Goal: Information Seeking & Learning: Learn about a topic

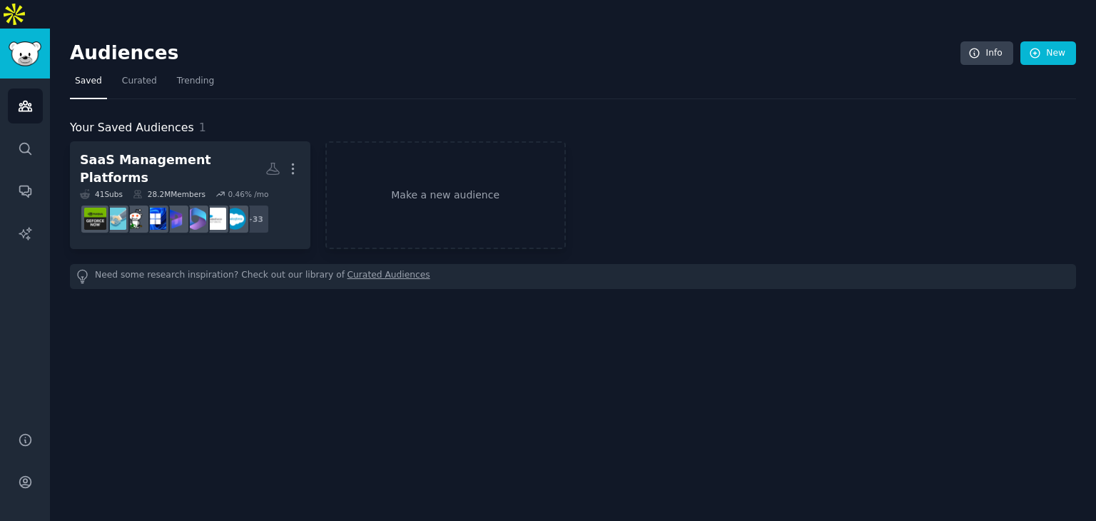
click at [211, 364] on div "Audiences Info New Saved Curated Trending Your Saved Audiences 1 SaaS Managemen…" at bounding box center [573, 289] width 1046 height 521
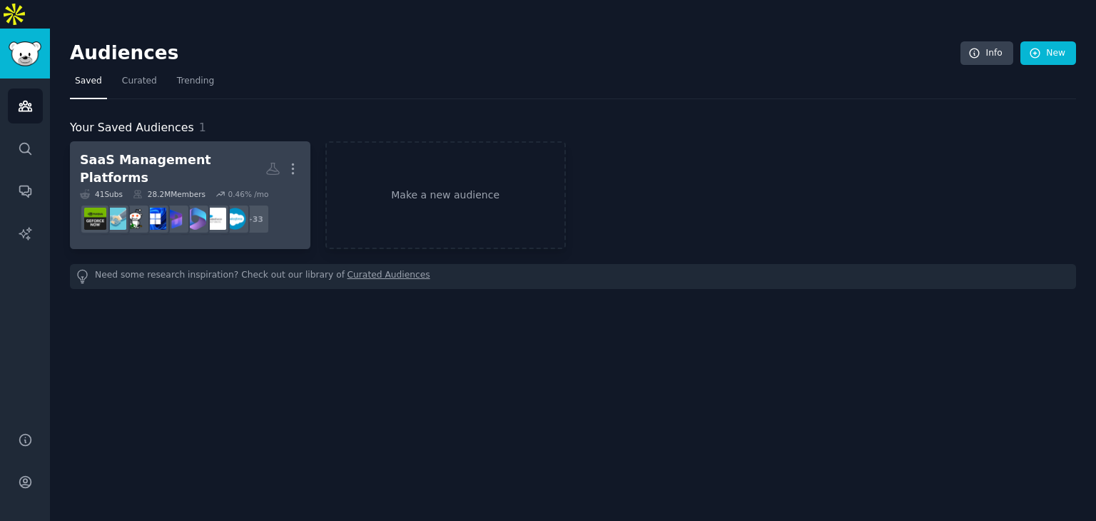
click at [220, 151] on div "SaaS Management Platforms" at bounding box center [173, 168] width 186 height 35
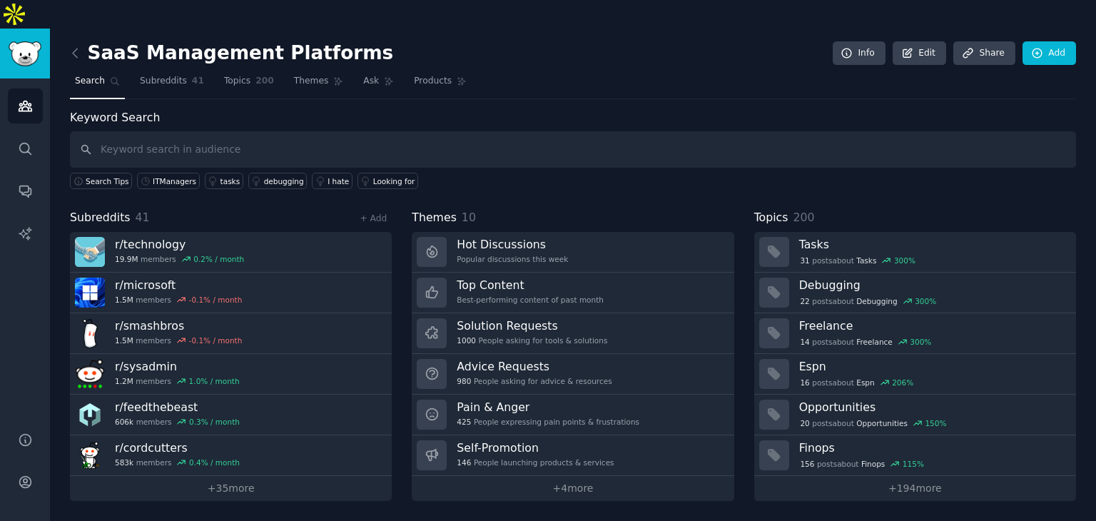
click at [214, 131] on input "text" at bounding box center [573, 149] width 1006 height 36
click at [171, 75] on span "Subreddits" at bounding box center [163, 81] width 47 height 13
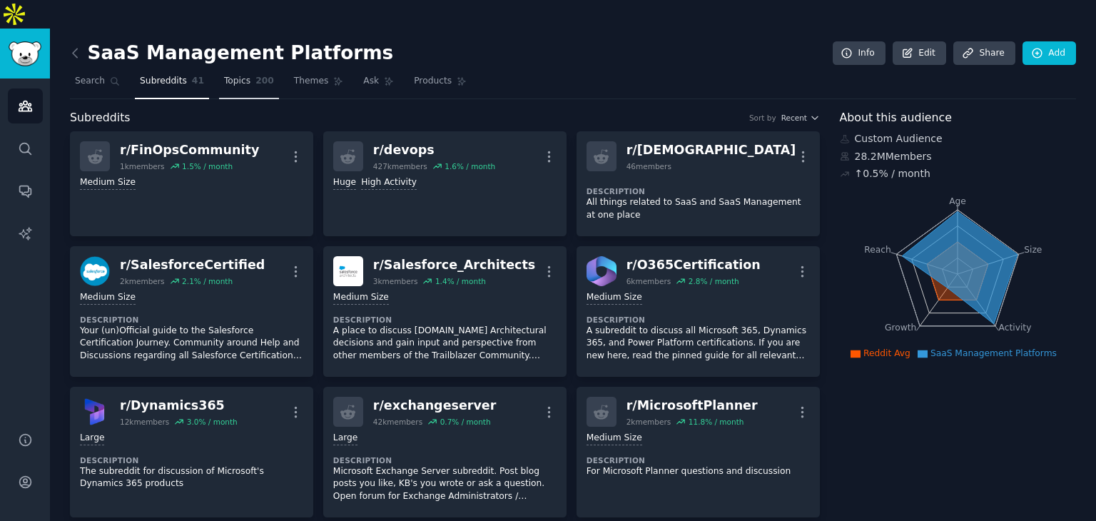
click at [243, 70] on link "Topics 200" at bounding box center [249, 84] width 60 height 29
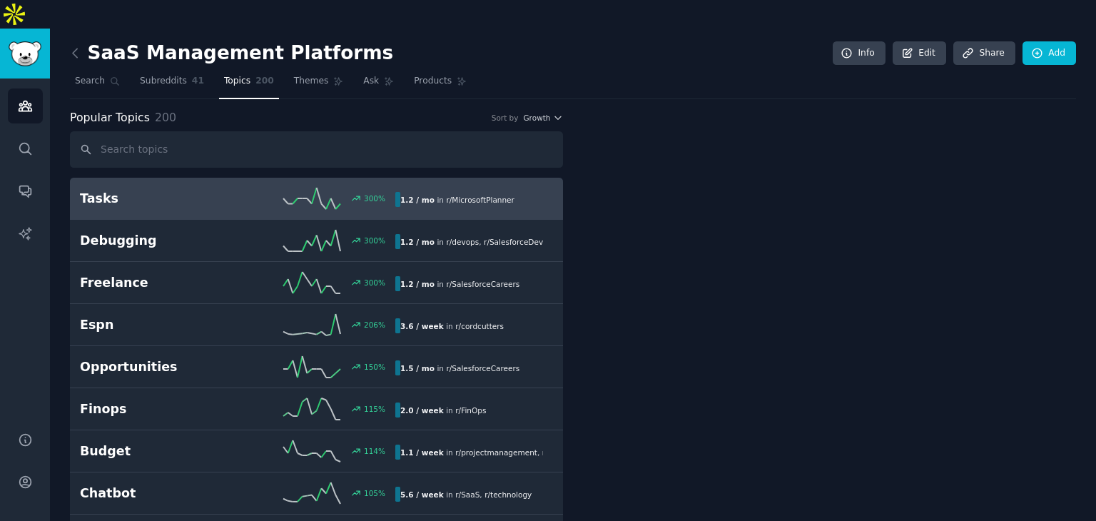
click at [228, 75] on span "Topics" at bounding box center [237, 81] width 26 height 13
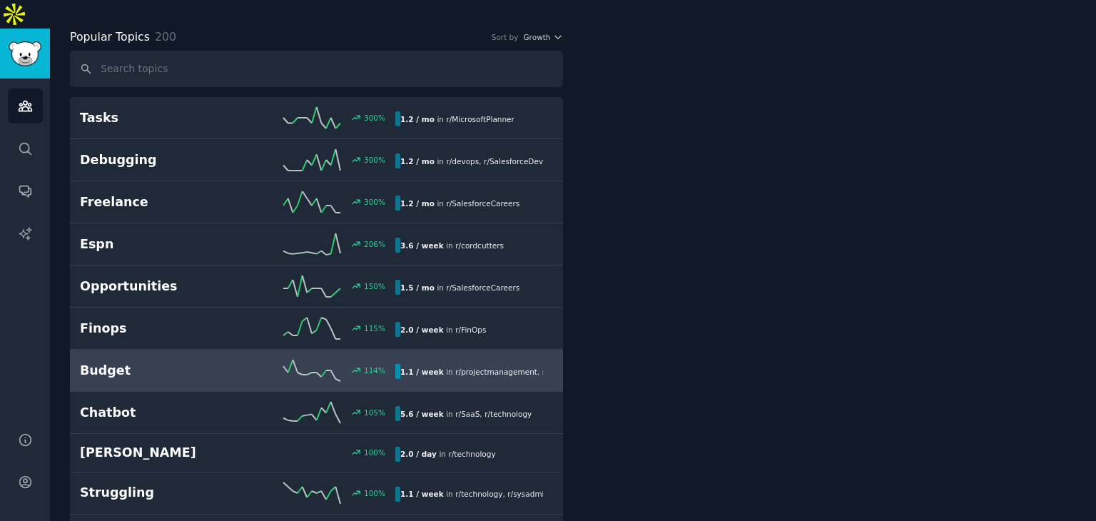
scroll to position [143, 0]
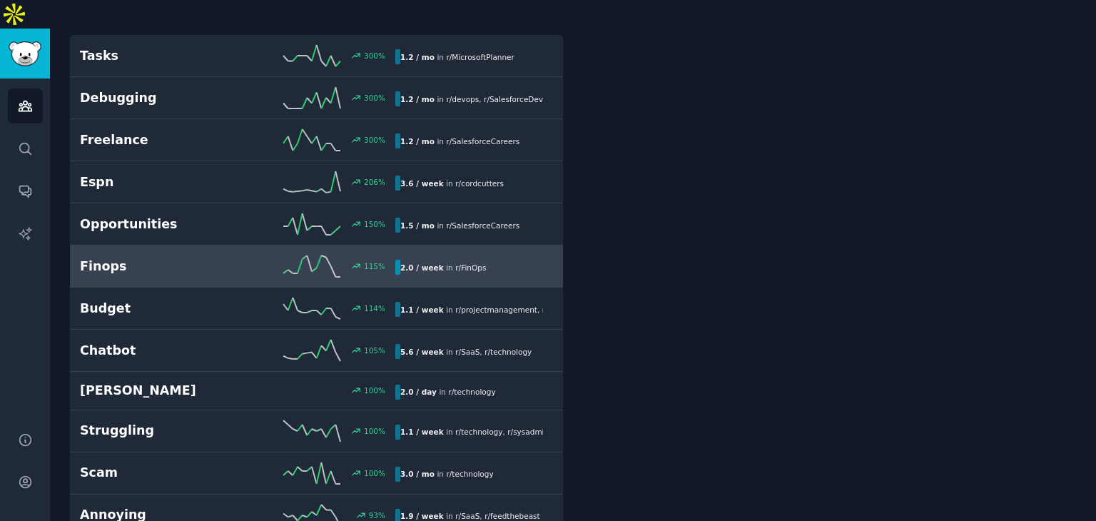
click at [180, 258] on h2 "Finops" at bounding box center [159, 267] width 158 height 18
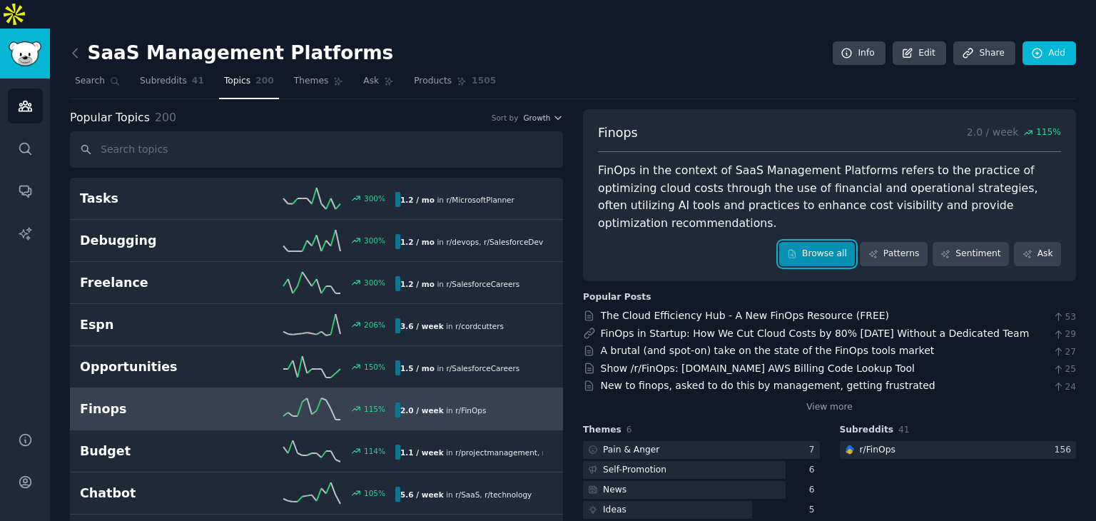
click at [823, 242] on link "Browse all" at bounding box center [817, 254] width 76 height 24
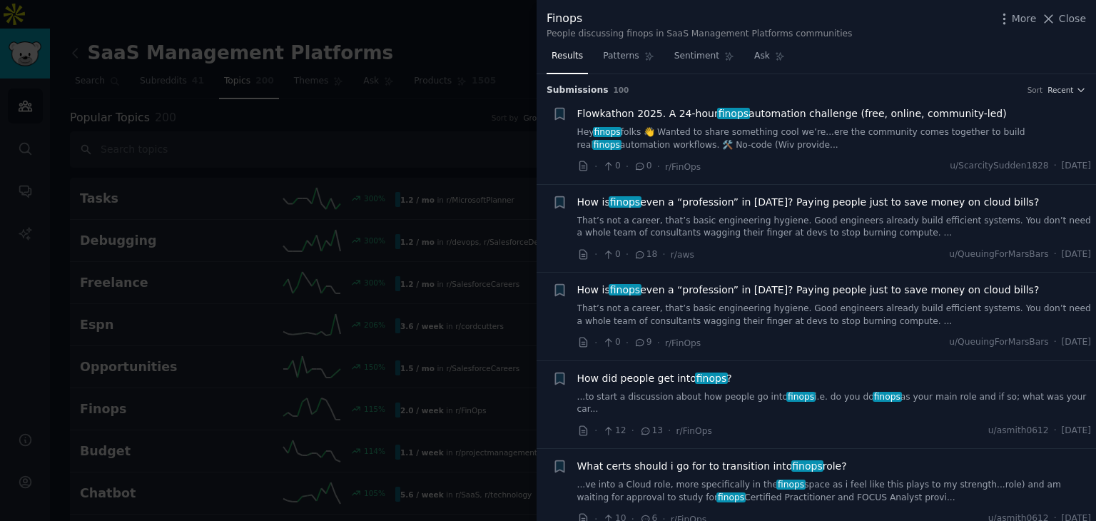
scroll to position [71, 0]
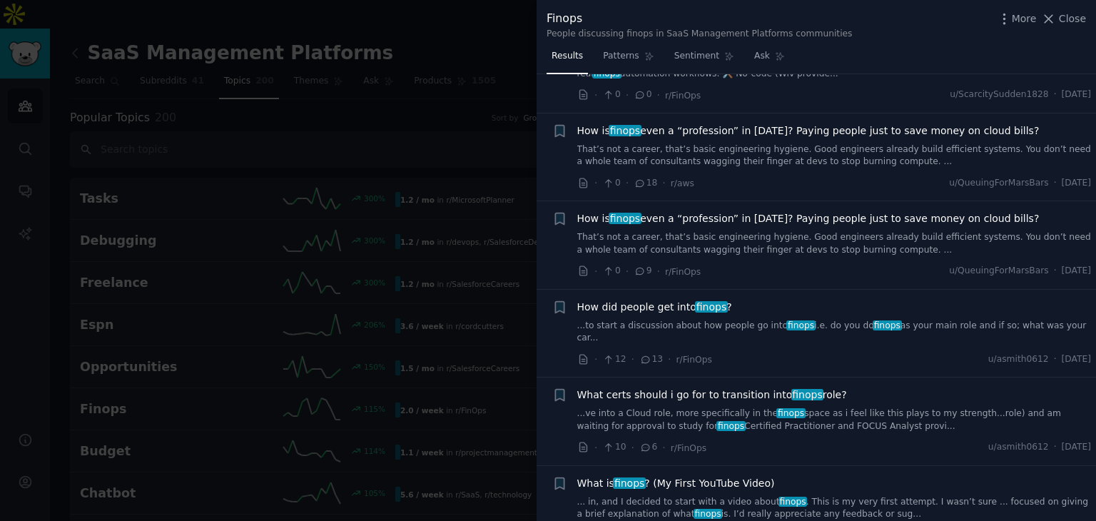
click at [671, 308] on span "How did people get into [GEOGRAPHIC_DATA] ?" at bounding box center [654, 307] width 155 height 15
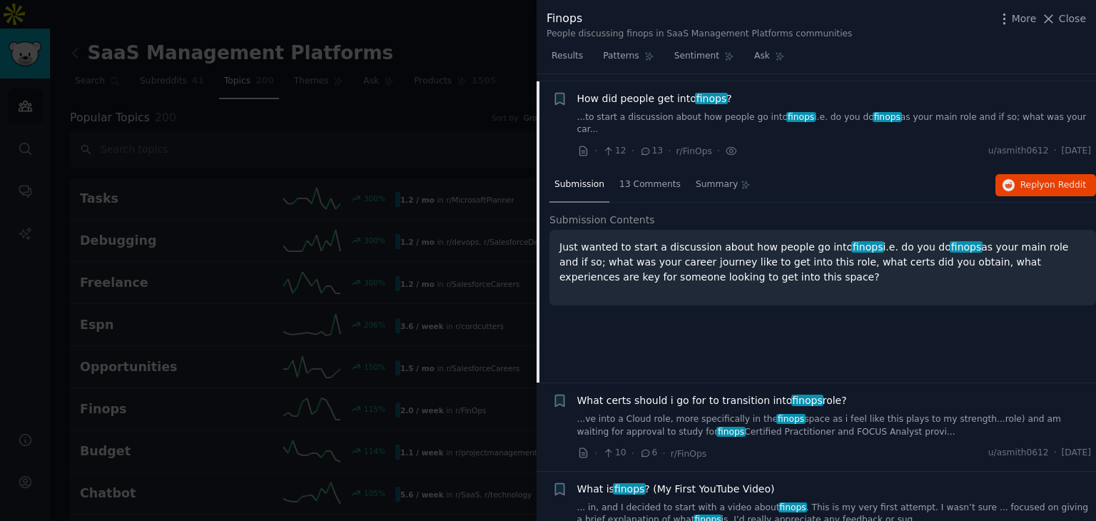
scroll to position [286, 0]
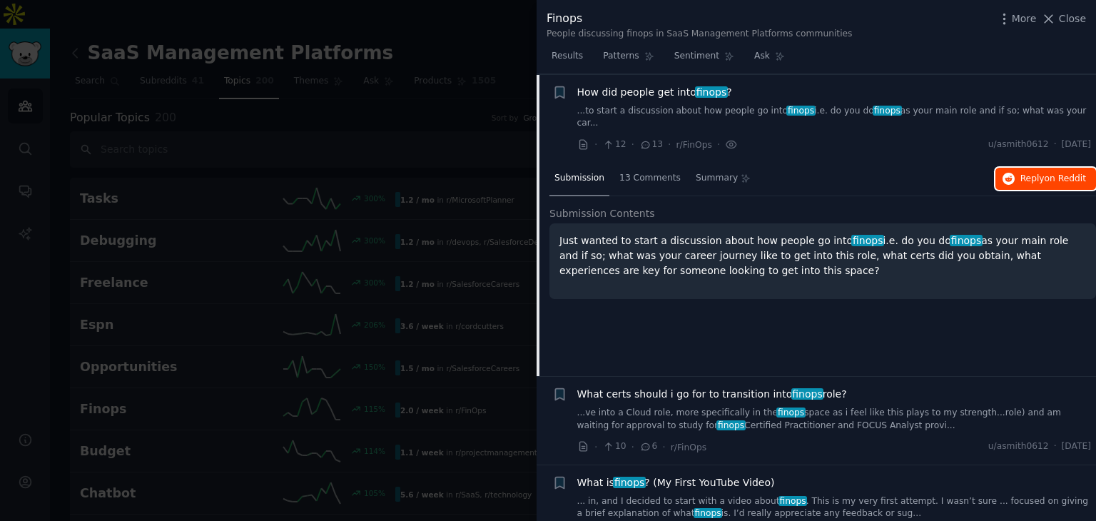
click at [1022, 173] on span "Reply on Reddit" at bounding box center [1054, 179] width 66 height 13
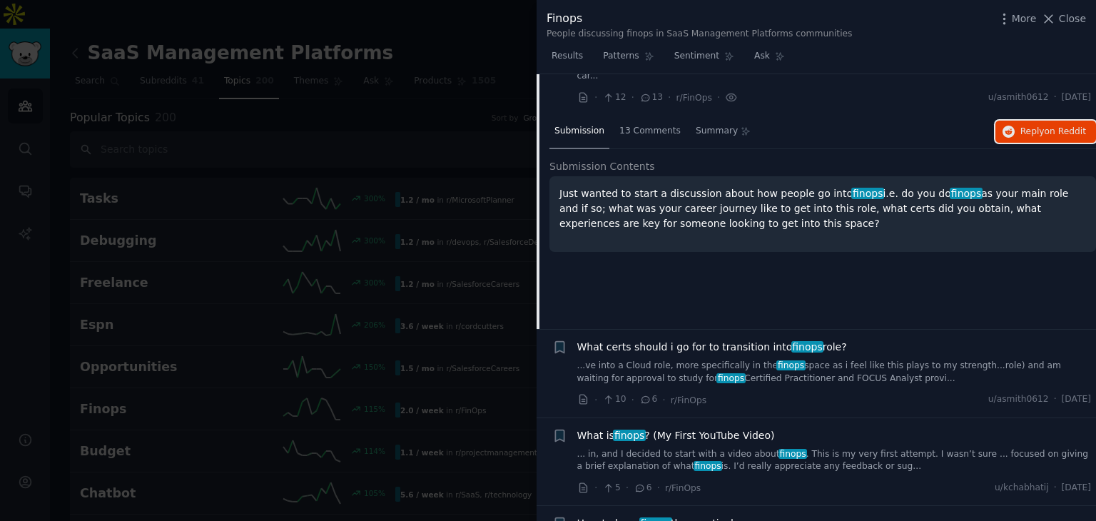
scroll to position [358, 0]
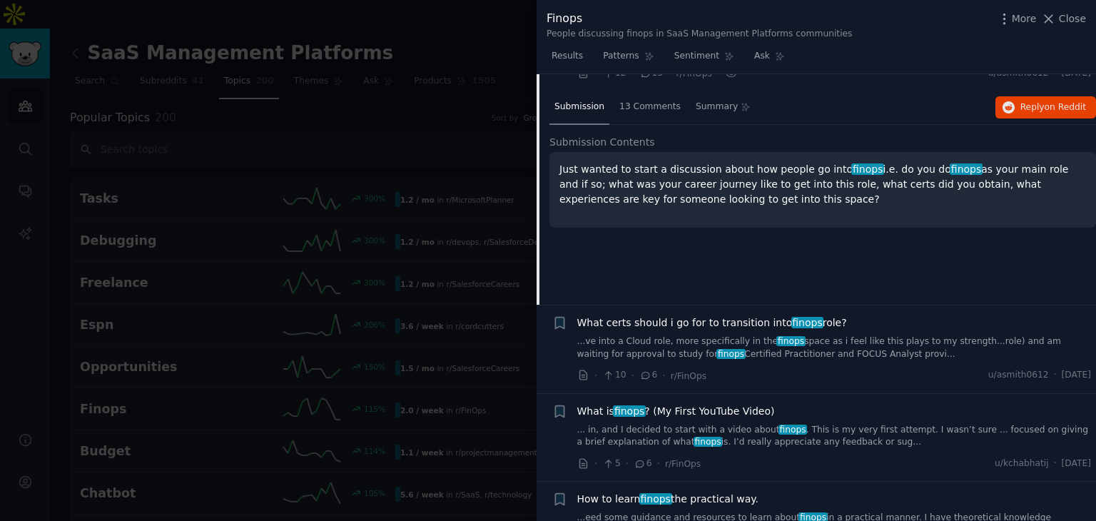
click at [704, 315] on span "What certs should i go for to transition into finops role?" at bounding box center [712, 322] width 270 height 15
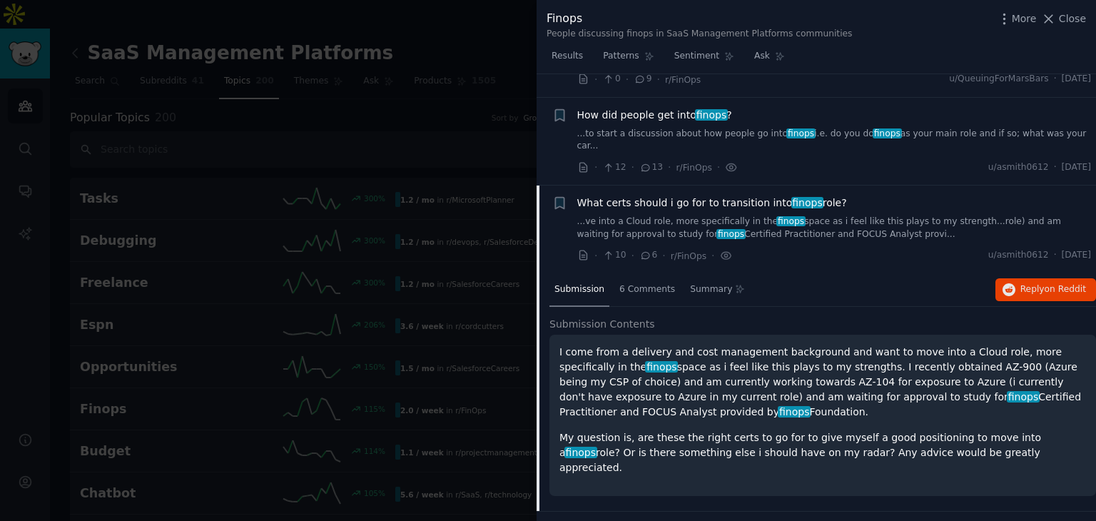
scroll to position [148, 0]
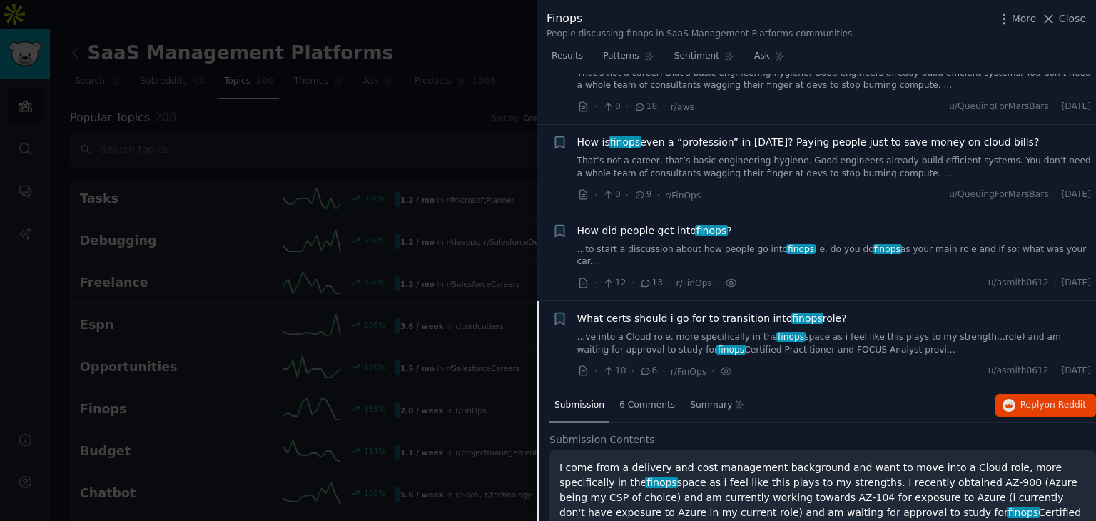
click at [673, 311] on span "What certs should i go for to transition into finops role?" at bounding box center [712, 318] width 270 height 15
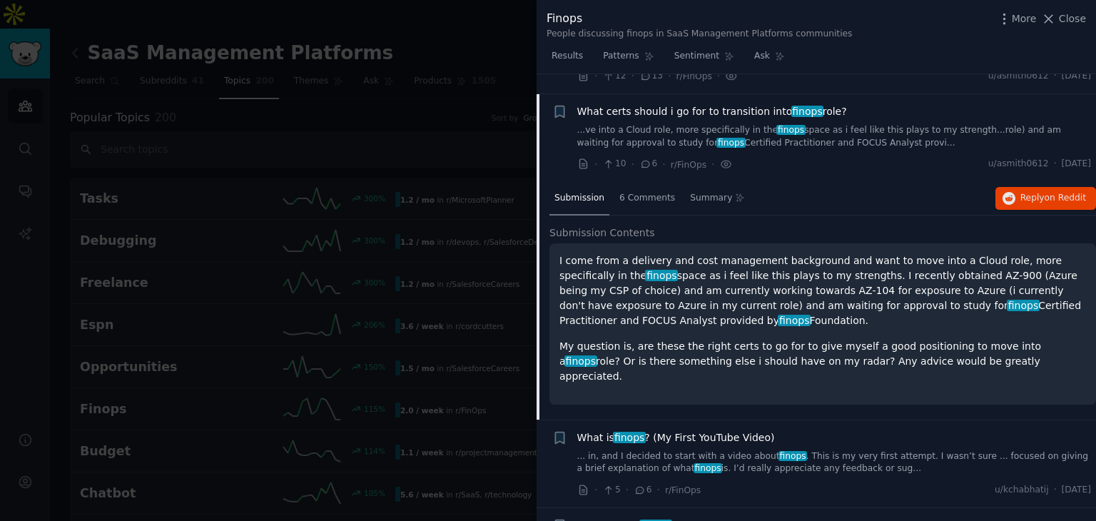
scroll to position [362, 0]
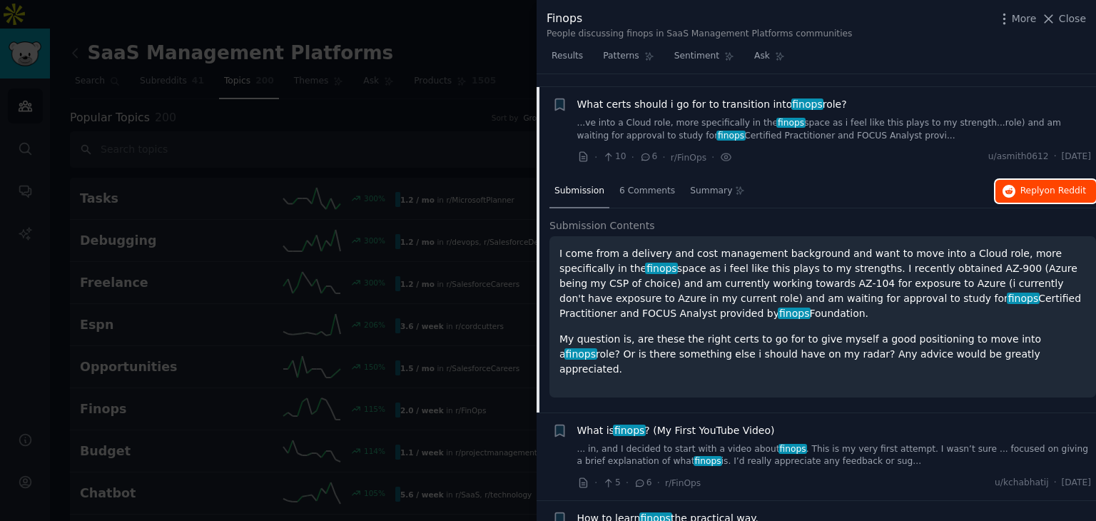
click at [1016, 180] on button "Reply on Reddit" at bounding box center [1046, 191] width 101 height 23
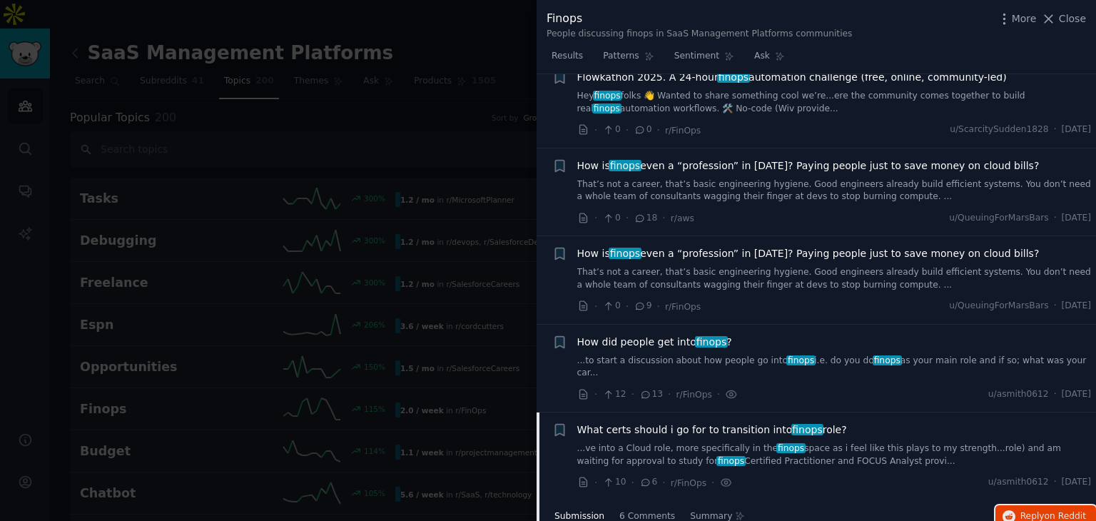
scroll to position [0, 0]
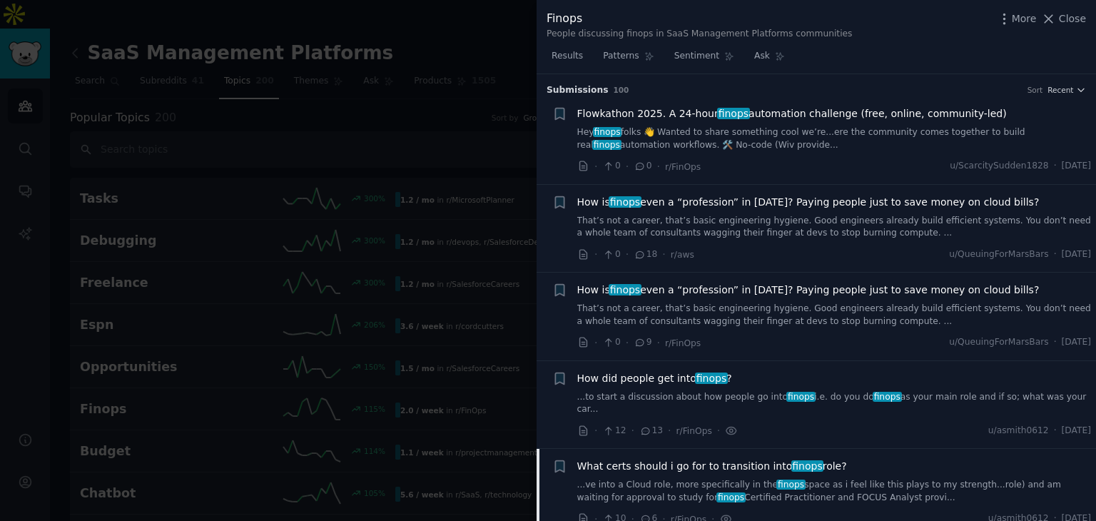
drag, startPoint x: 1050, startPoint y: 14, endPoint x: 1060, endPoint y: 19, distance: 11.5
click at [1050, 14] on icon at bounding box center [1048, 18] width 15 height 15
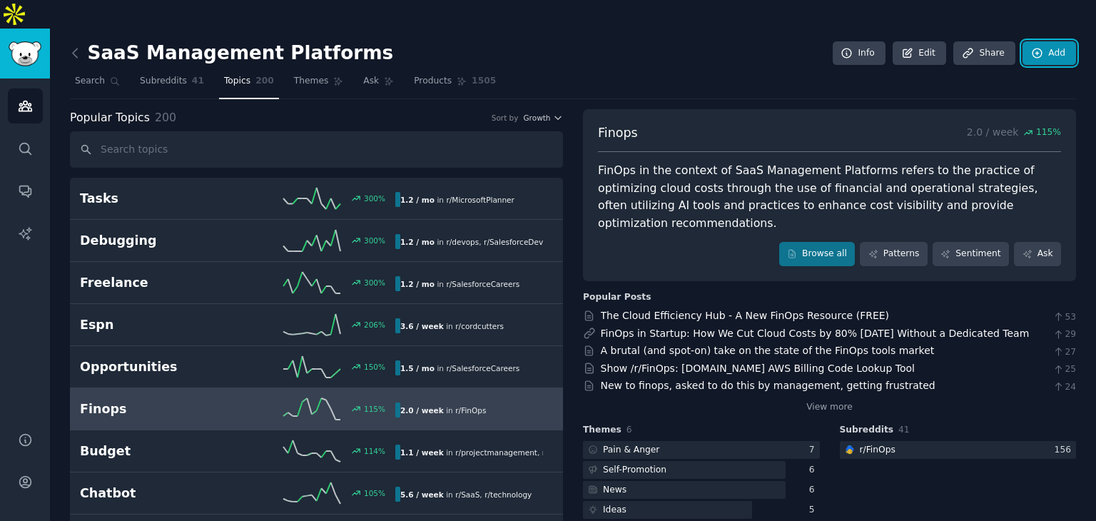
click at [1060, 41] on link "Add" at bounding box center [1050, 53] width 54 height 24
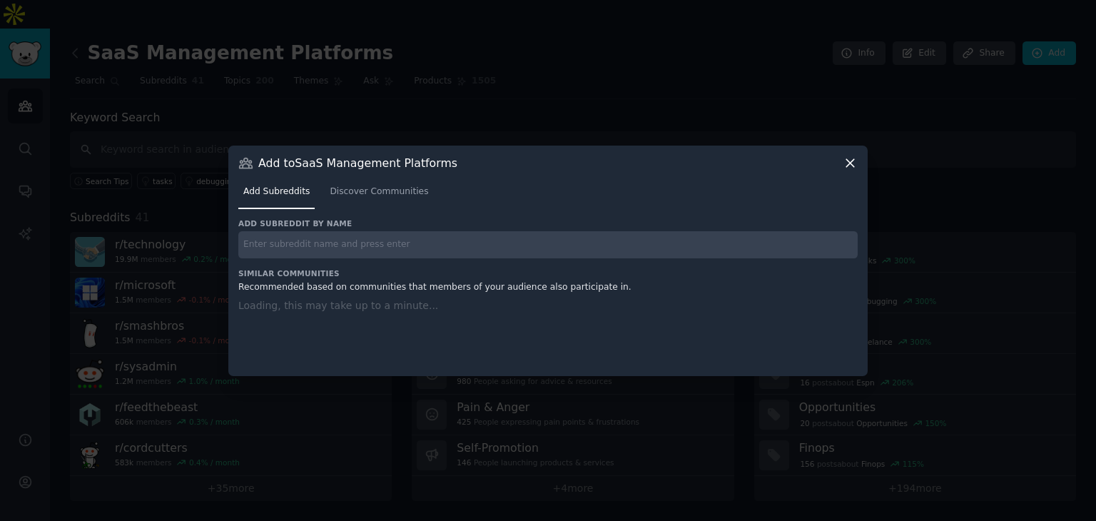
click at [847, 159] on icon at bounding box center [850, 163] width 8 height 8
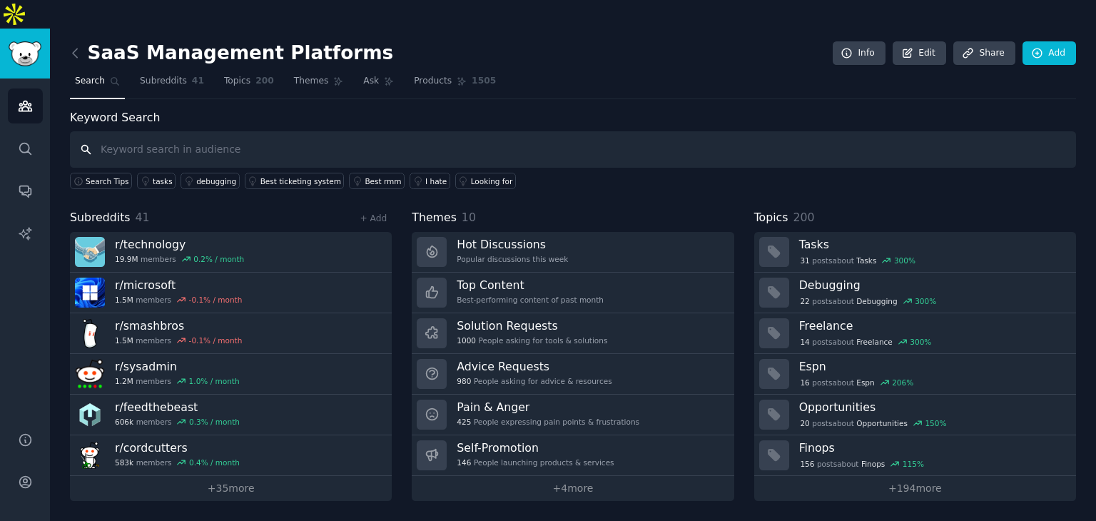
click at [211, 131] on input "text" at bounding box center [573, 149] width 1006 height 36
click at [208, 131] on input "text" at bounding box center [573, 149] width 1006 height 36
type input "Microsft office 365 licenses price Increase"
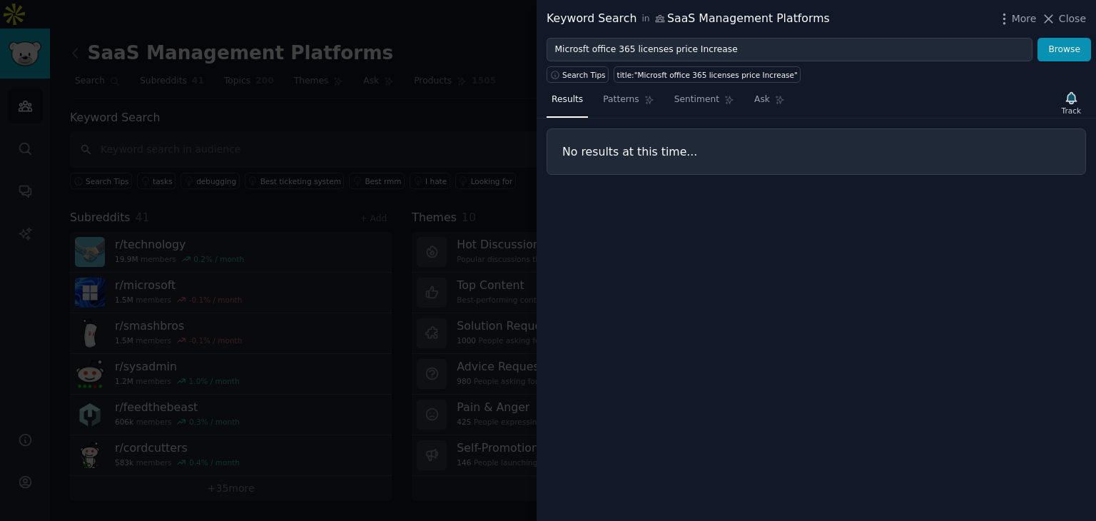
click at [438, 112] on div at bounding box center [548, 260] width 1096 height 521
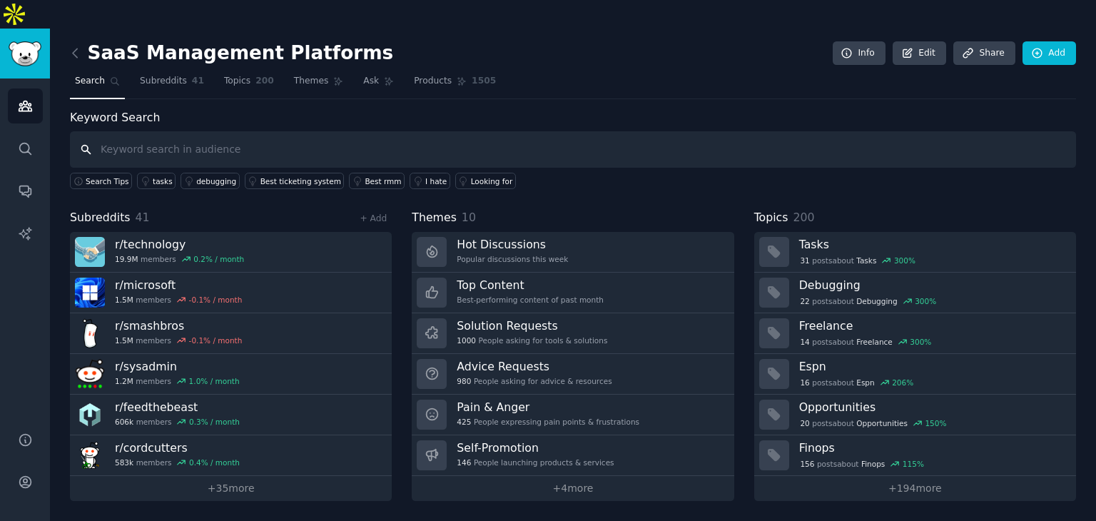
click at [227, 131] on input "text" at bounding box center [573, 149] width 1006 height 36
type input "License price Increase"
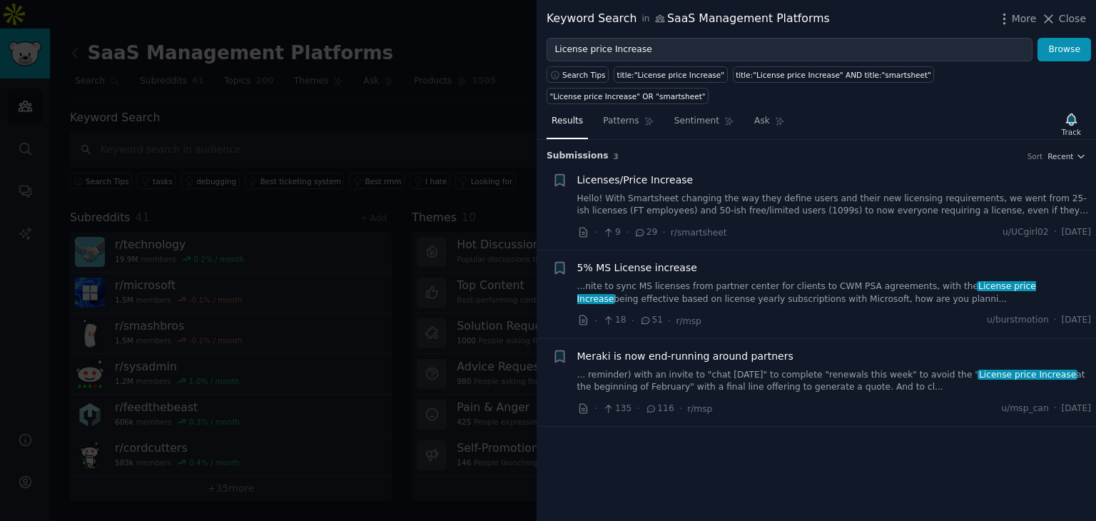
click at [711, 193] on link "Hello! With Smartsheet changing the way they define users and their new licensi…" at bounding box center [834, 205] width 515 height 25
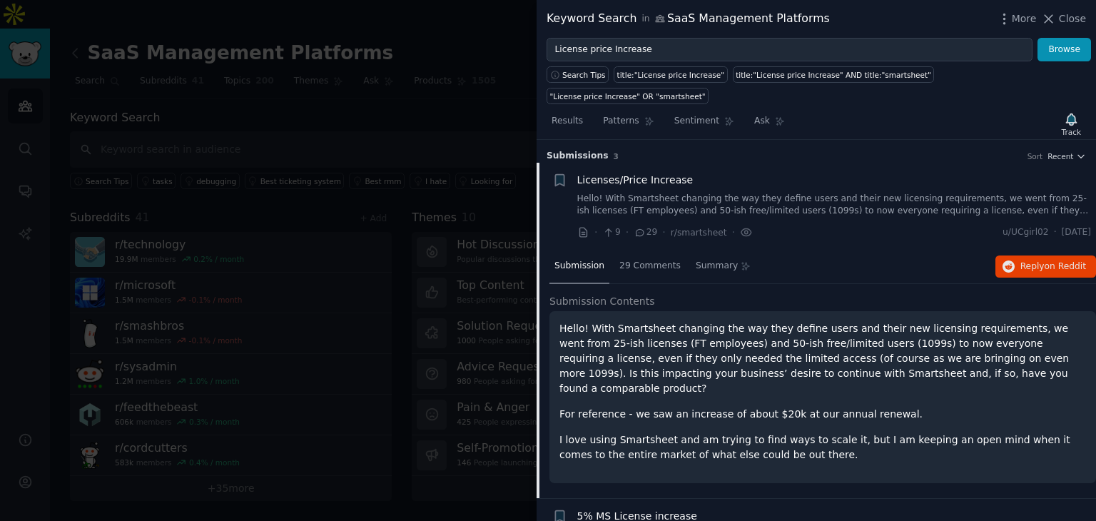
scroll to position [22, 0]
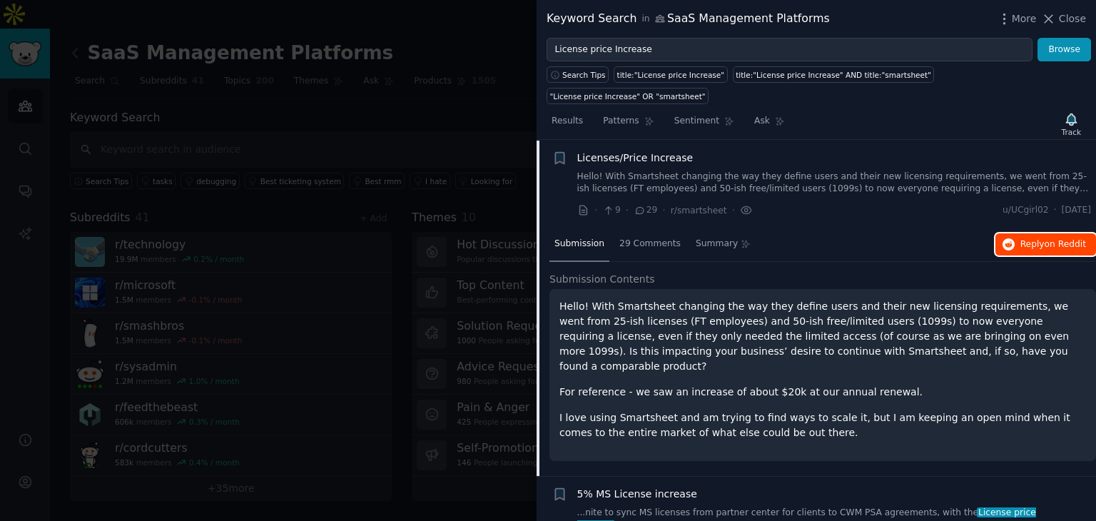
click at [1021, 238] on span "Reply on Reddit" at bounding box center [1054, 244] width 66 height 13
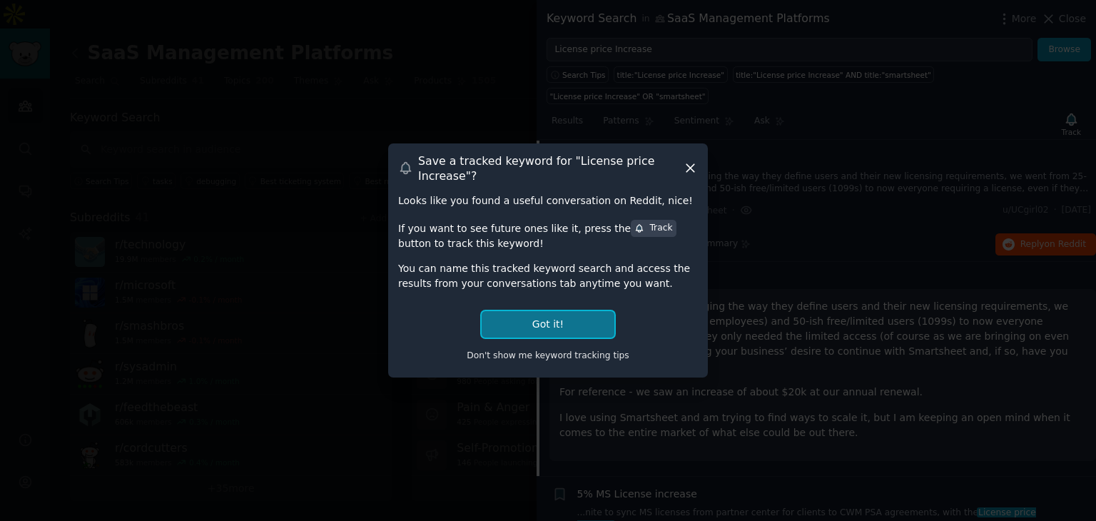
click at [564, 321] on button "Got it!" at bounding box center [548, 324] width 133 height 26
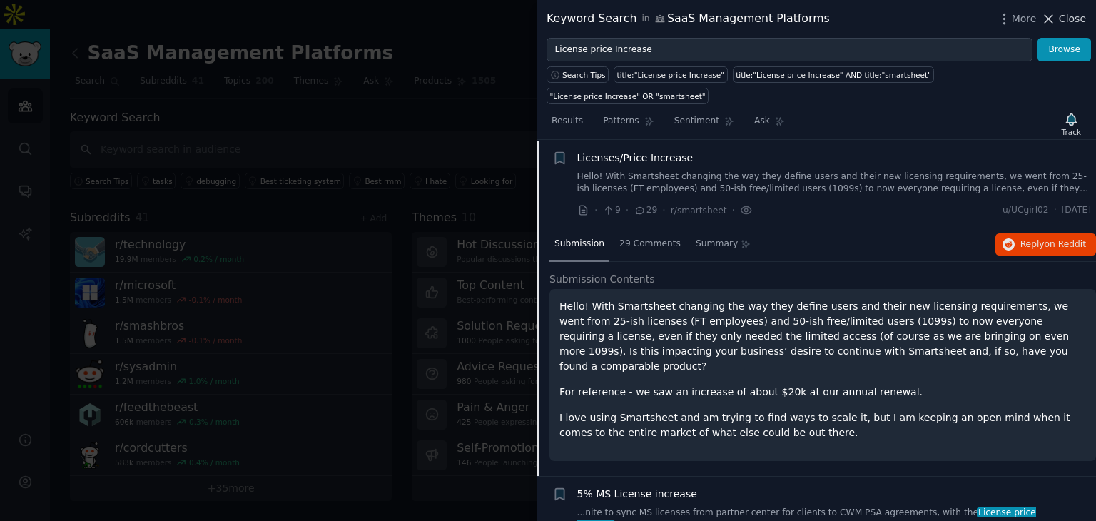
click at [1062, 16] on span "Close" at bounding box center [1072, 18] width 27 height 15
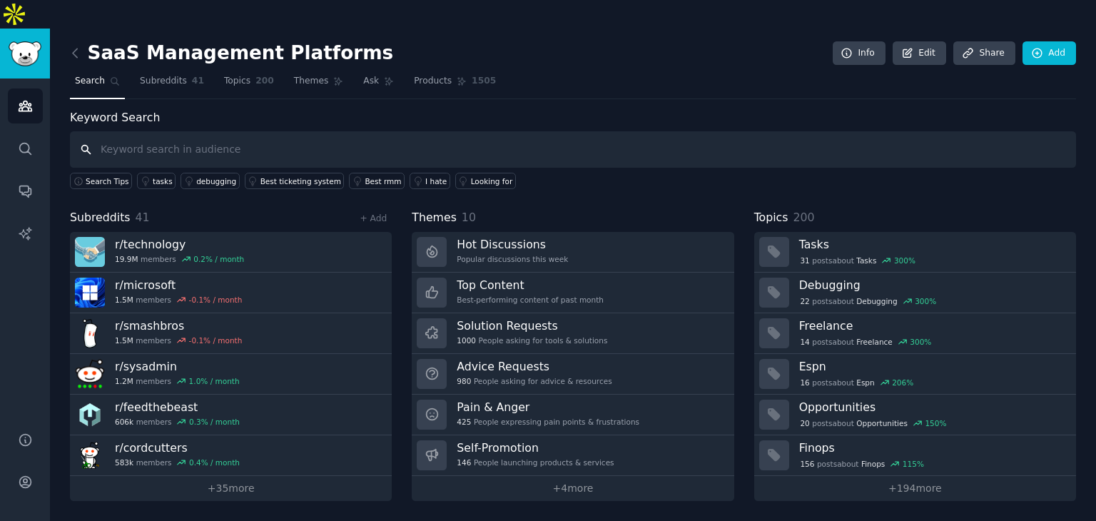
click at [196, 131] on input "text" at bounding box center [573, 149] width 1006 height 36
type input "SaaS"
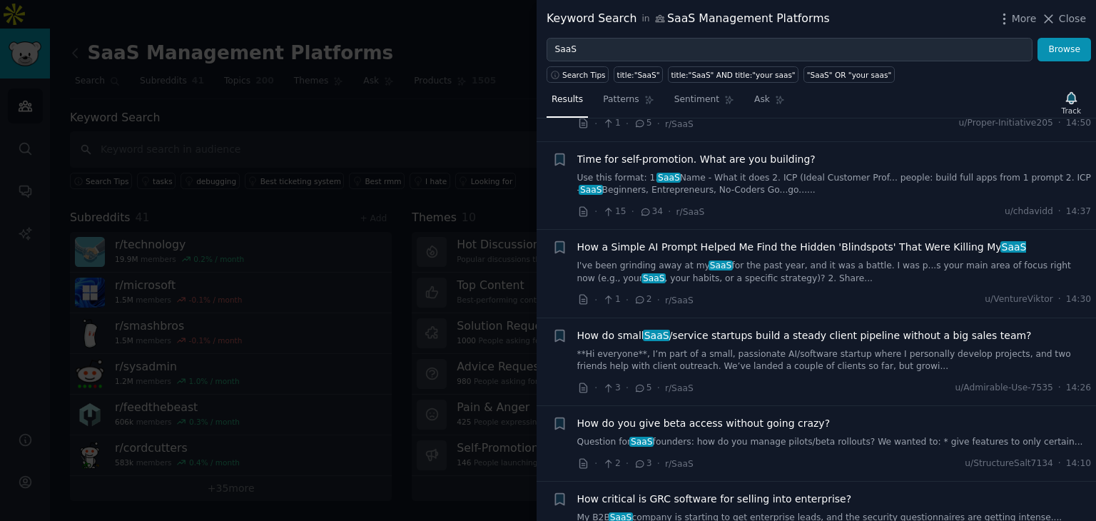
scroll to position [619, 0]
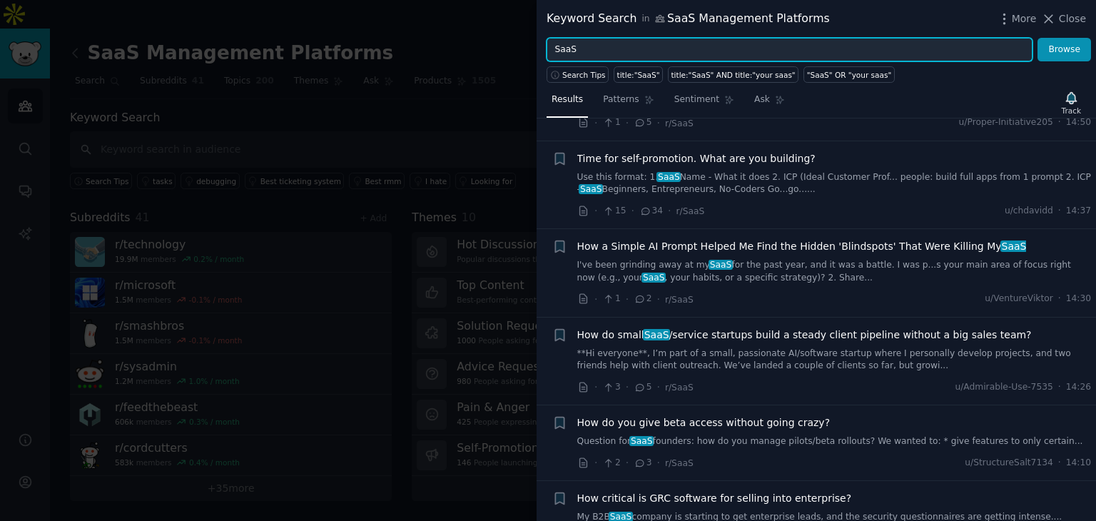
click at [764, 51] on input "SaaS" at bounding box center [790, 50] width 486 height 24
click at [1038, 38] on button "Browse" at bounding box center [1065, 50] width 54 height 24
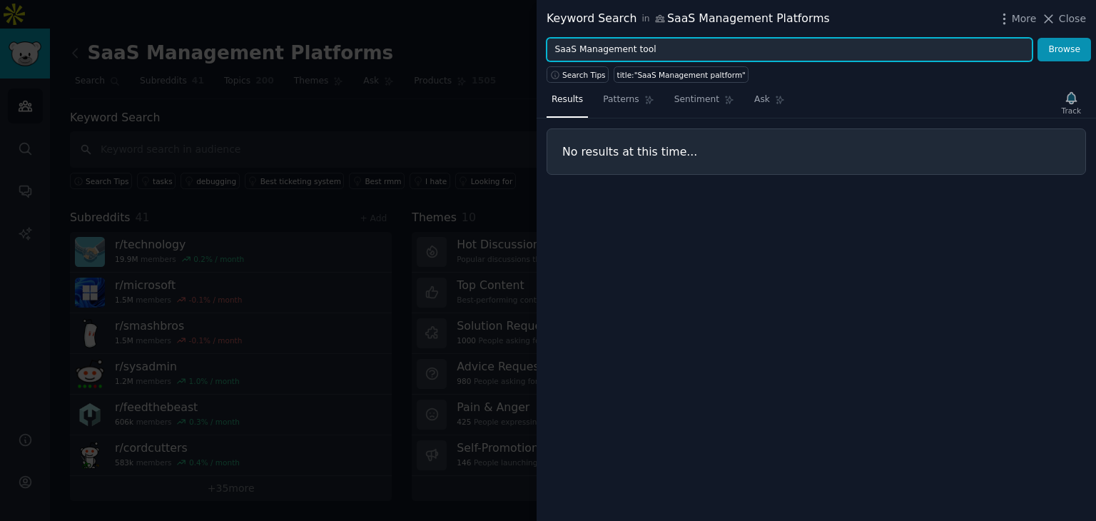
type input "SaaS Management tool"
click at [1038, 38] on button "Browse" at bounding box center [1065, 50] width 54 height 24
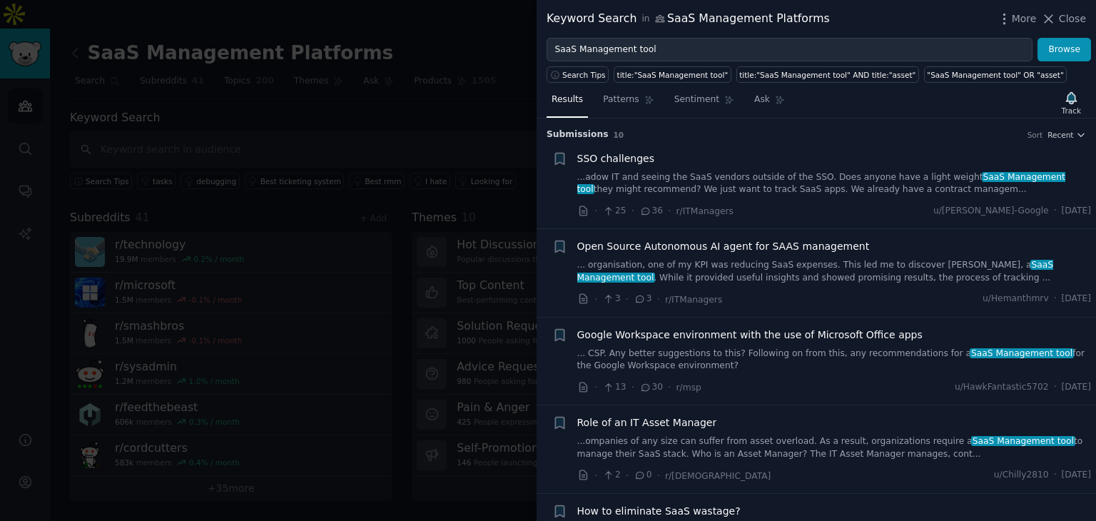
click at [629, 163] on span "SSO challenges" at bounding box center [615, 158] width 77 height 15
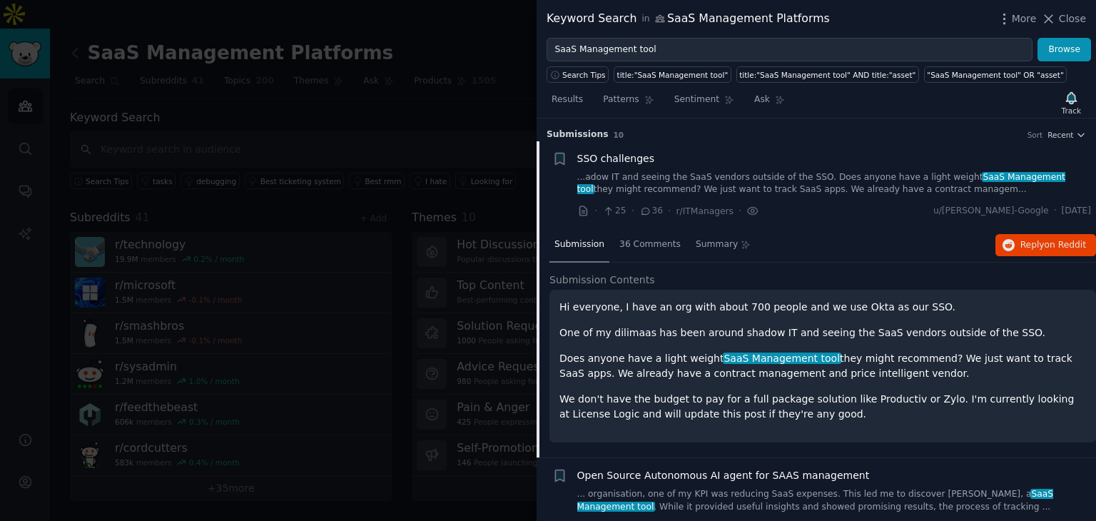
scroll to position [22, 0]
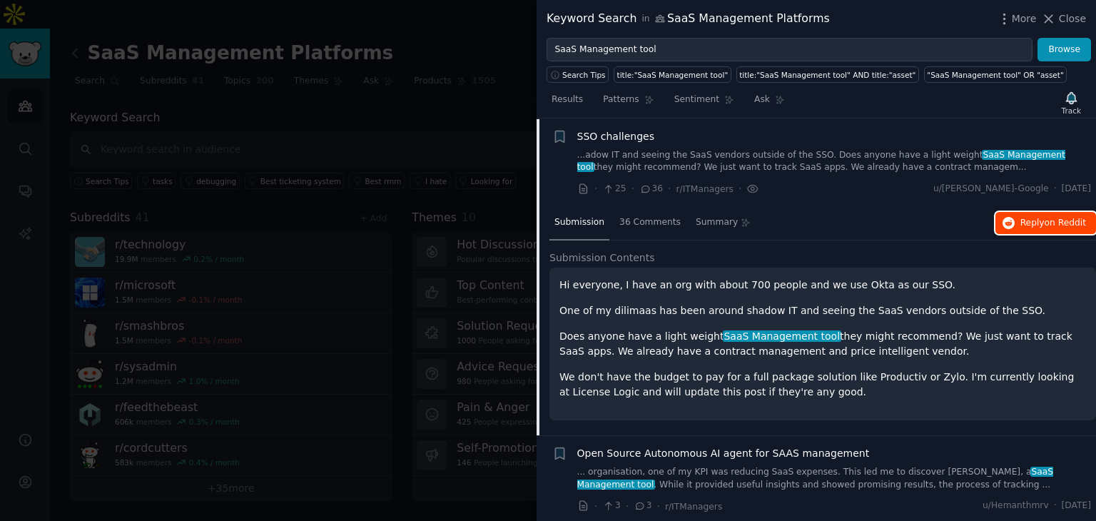
click at [1033, 225] on span "Reply on Reddit" at bounding box center [1054, 223] width 66 height 13
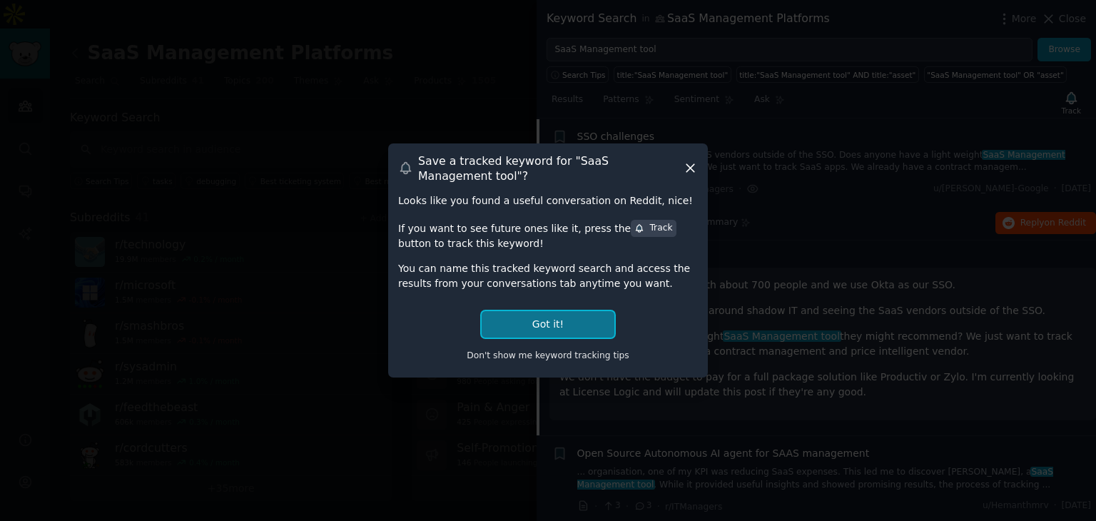
click at [578, 324] on button "Got it!" at bounding box center [548, 324] width 133 height 26
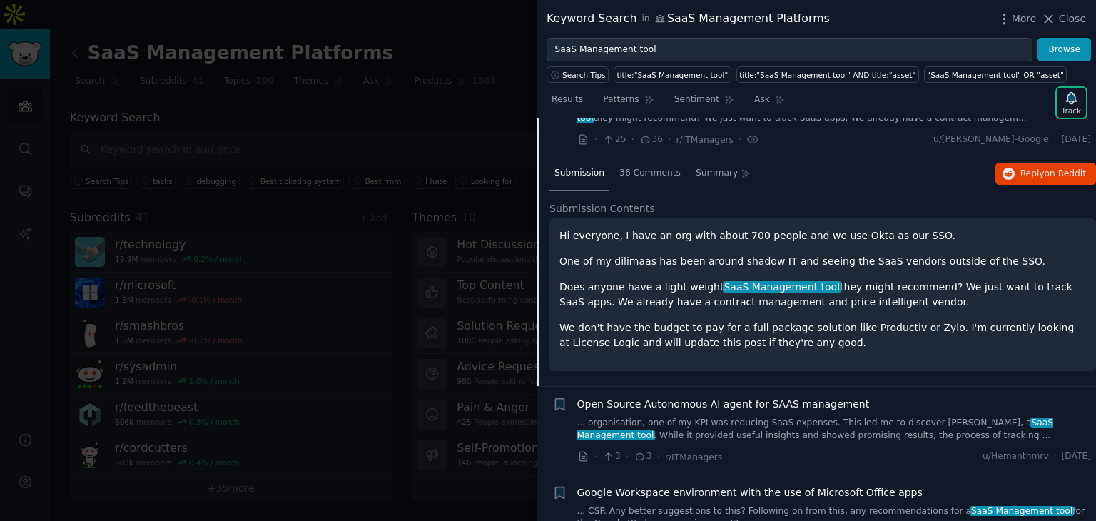
scroll to position [0, 0]
